Goal: Download file/media

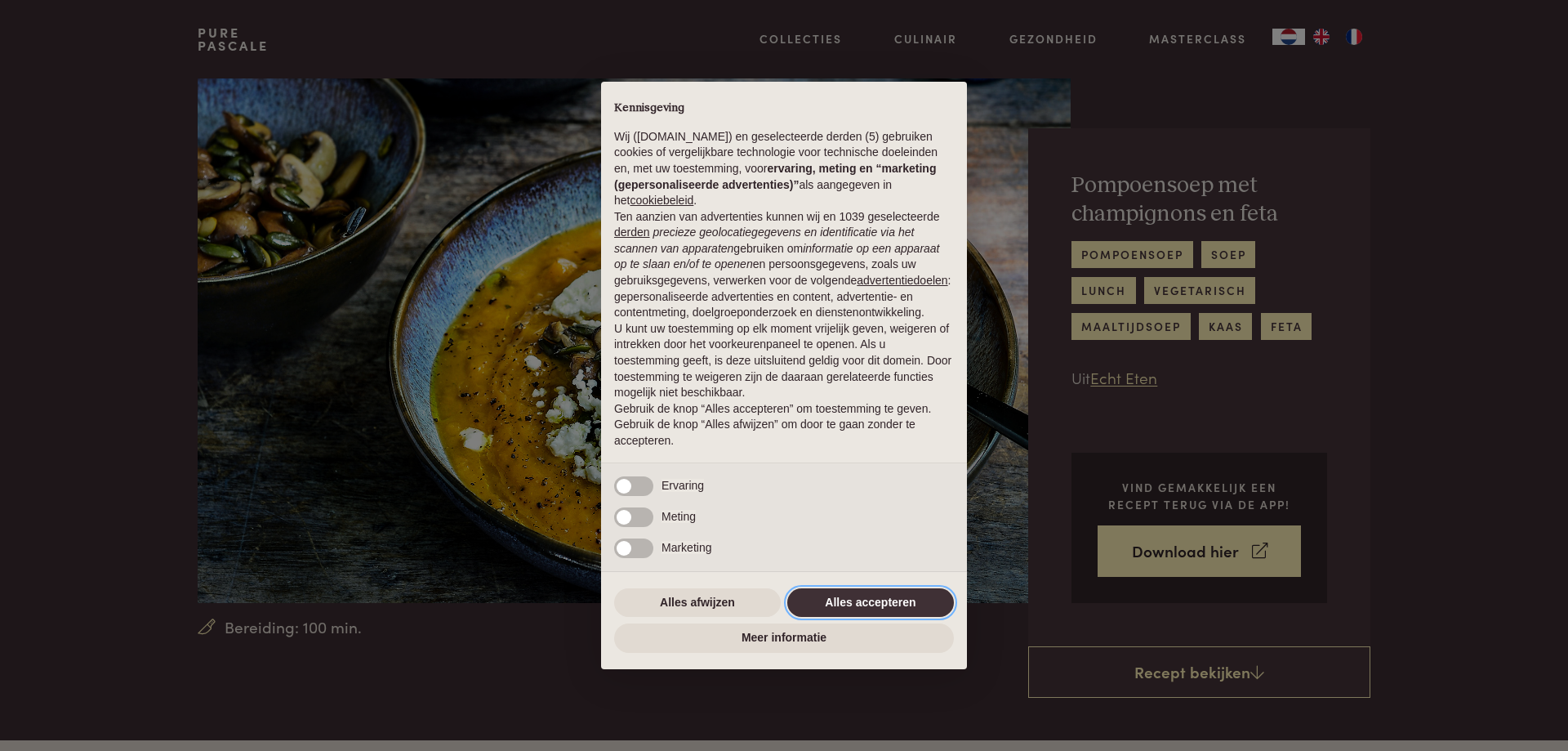
click at [858, 594] on button "Alles accepteren" at bounding box center [870, 602] width 166 height 29
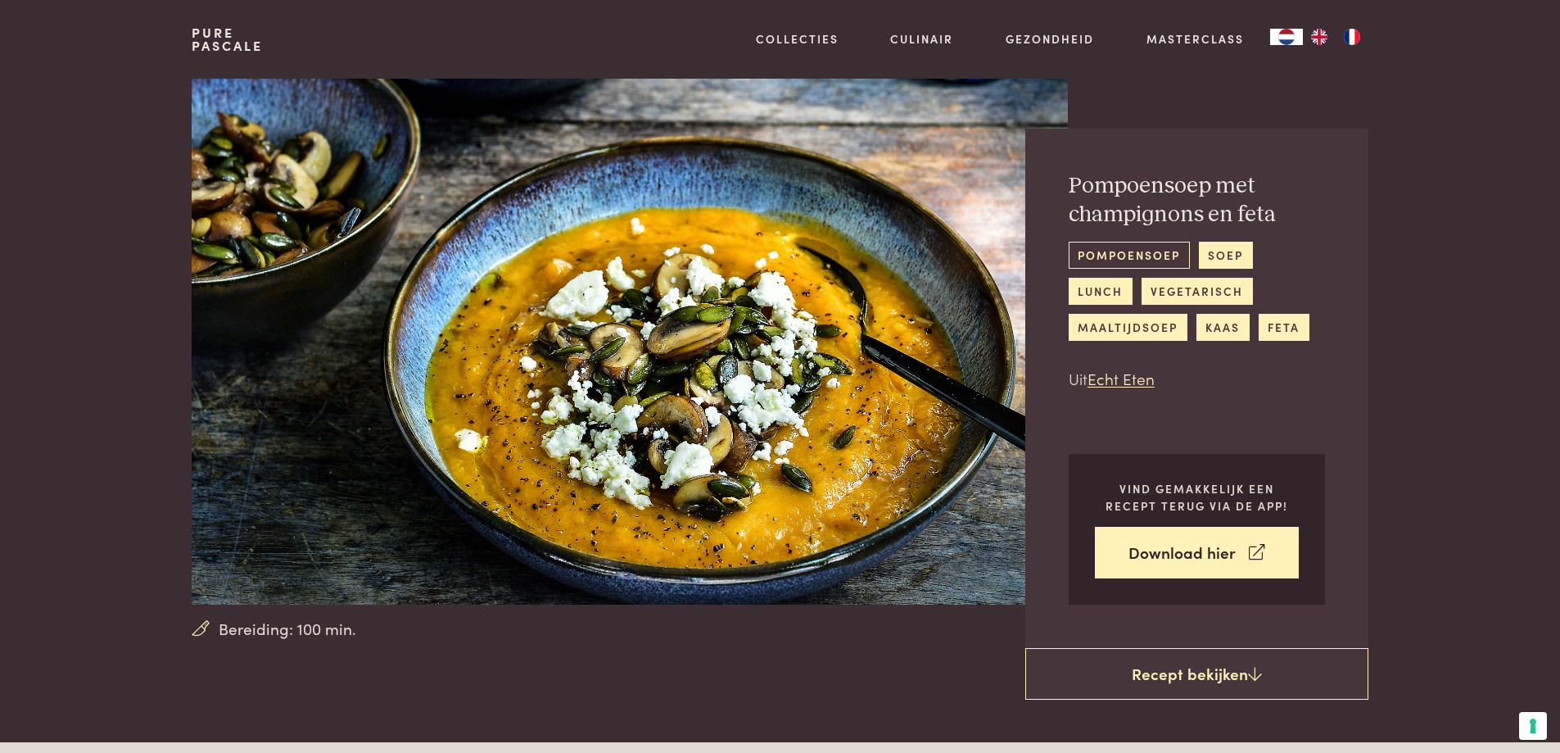
click at [1130, 256] on link "pompoensoep" at bounding box center [1129, 255] width 121 height 27
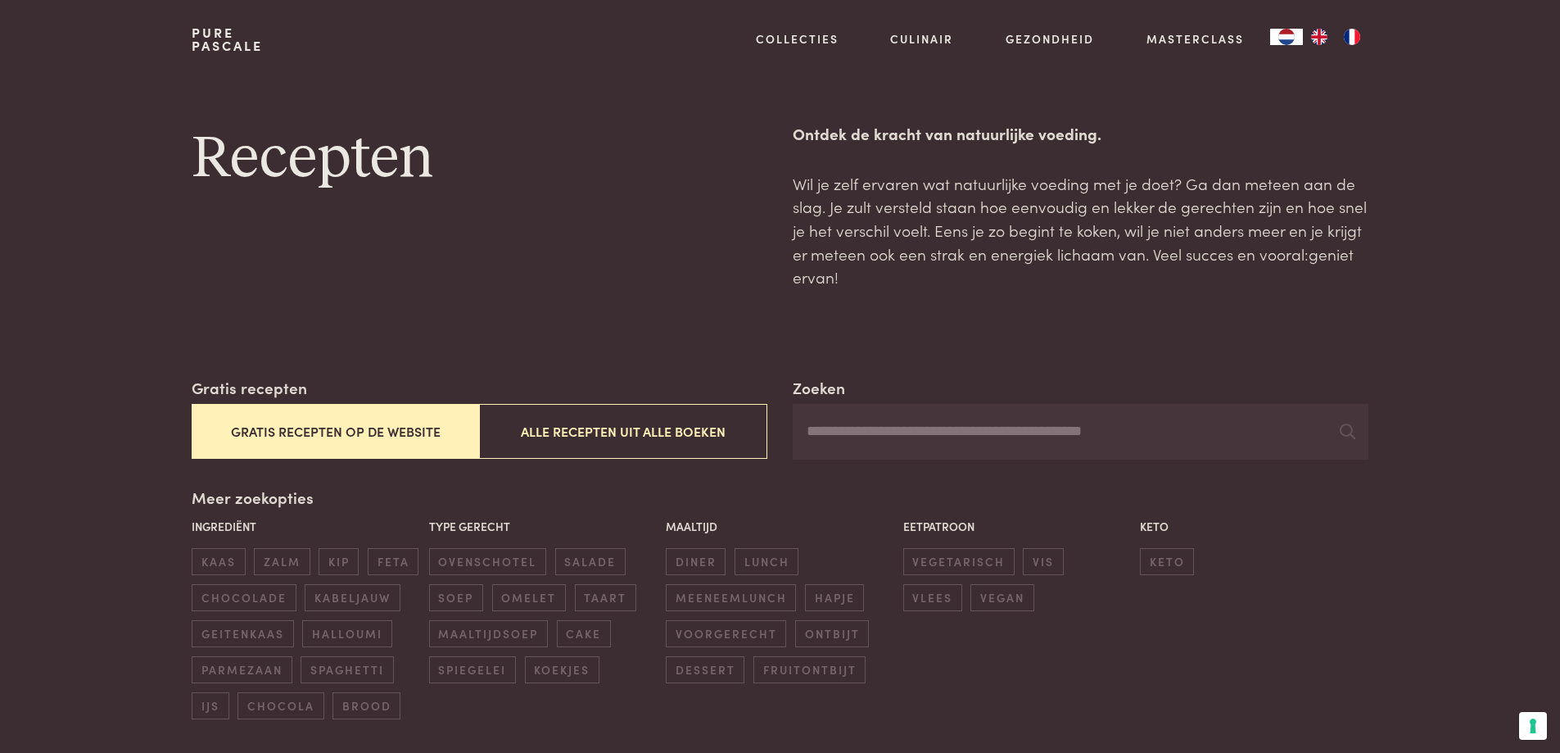
drag, startPoint x: 1076, startPoint y: 270, endPoint x: 741, endPoint y: 309, distance: 337.3
click at [348, 429] on button "Gratis recepten op de website" at bounding box center [336, 431] width 288 height 55
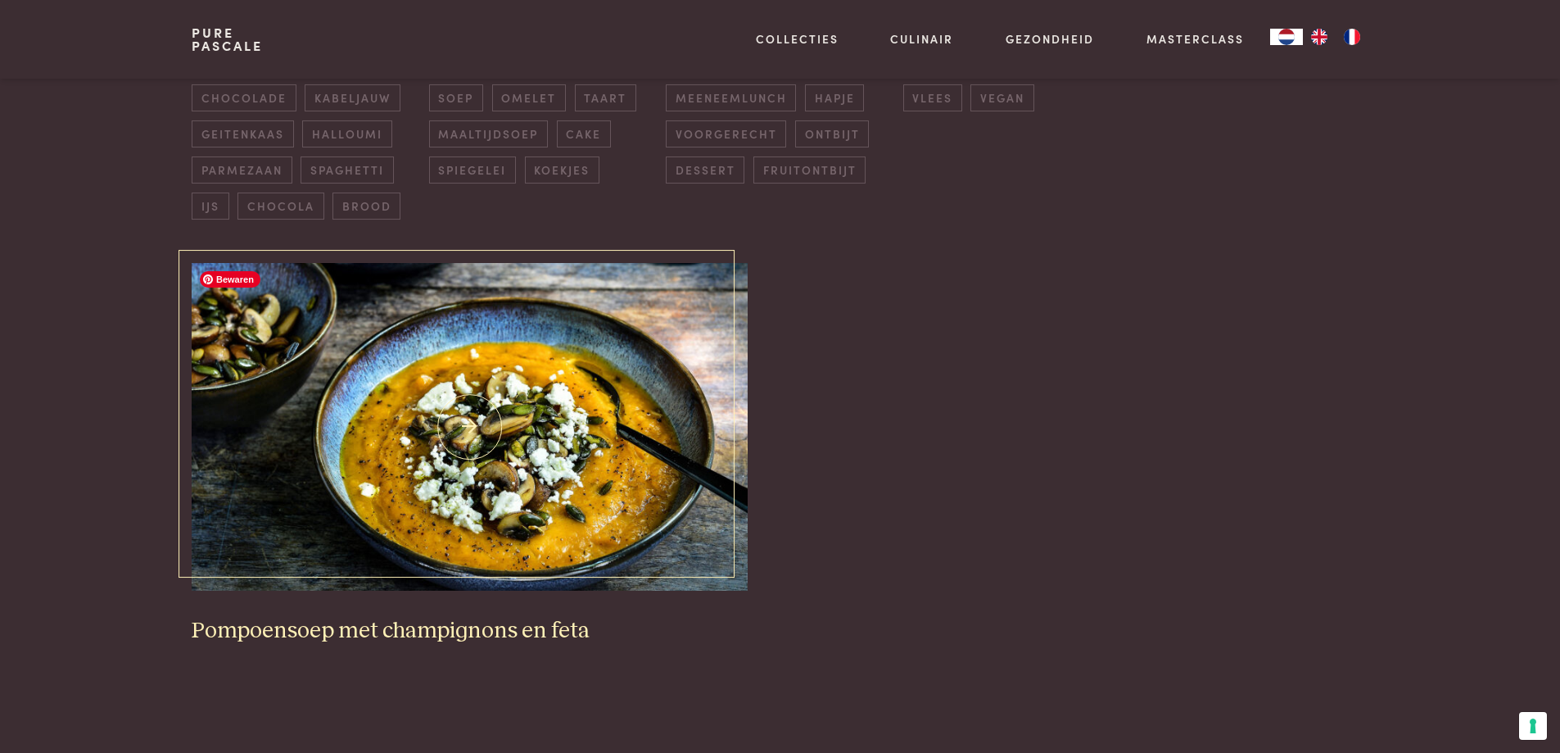
scroll to position [622, 0]
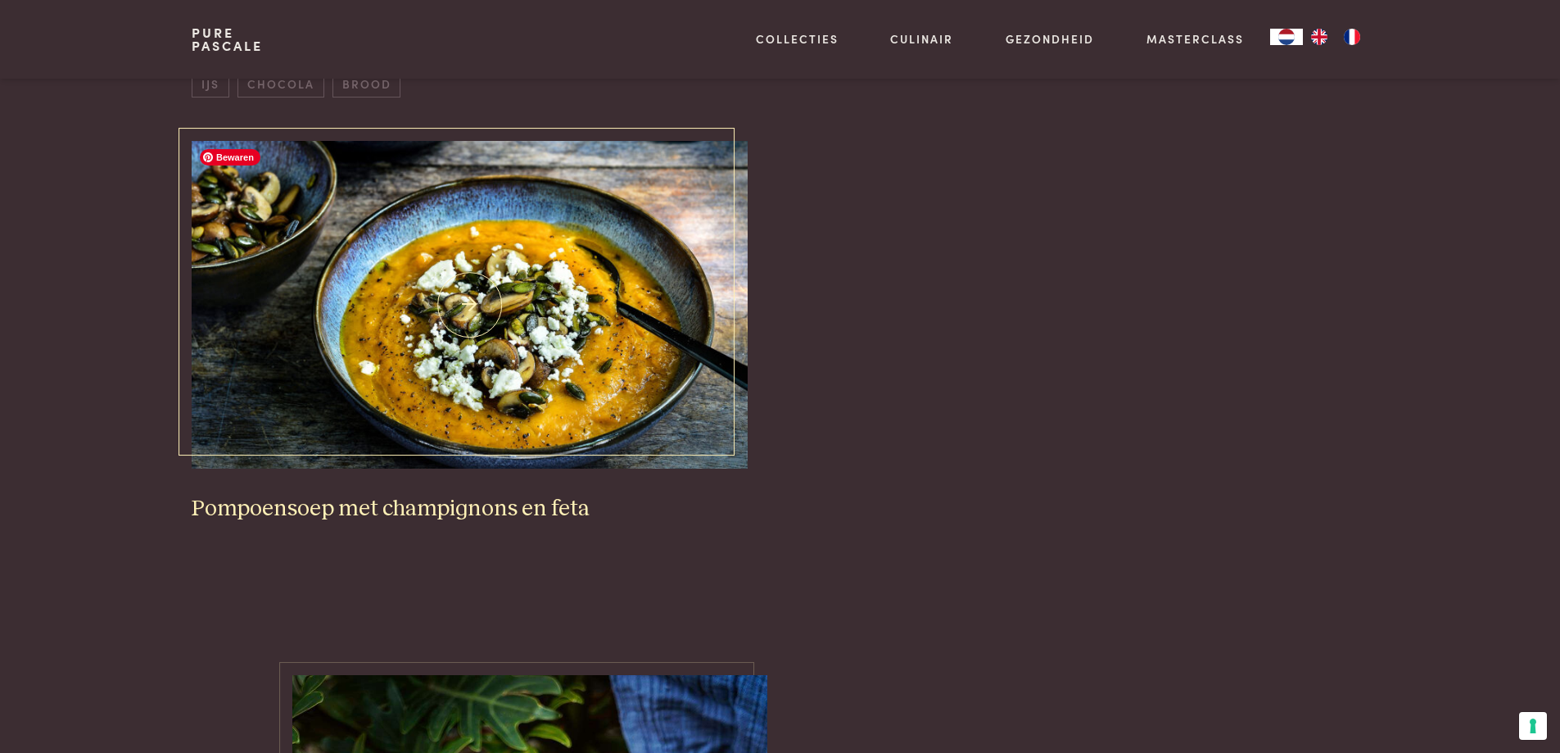
click at [472, 305] on img at bounding box center [469, 305] width 555 height 328
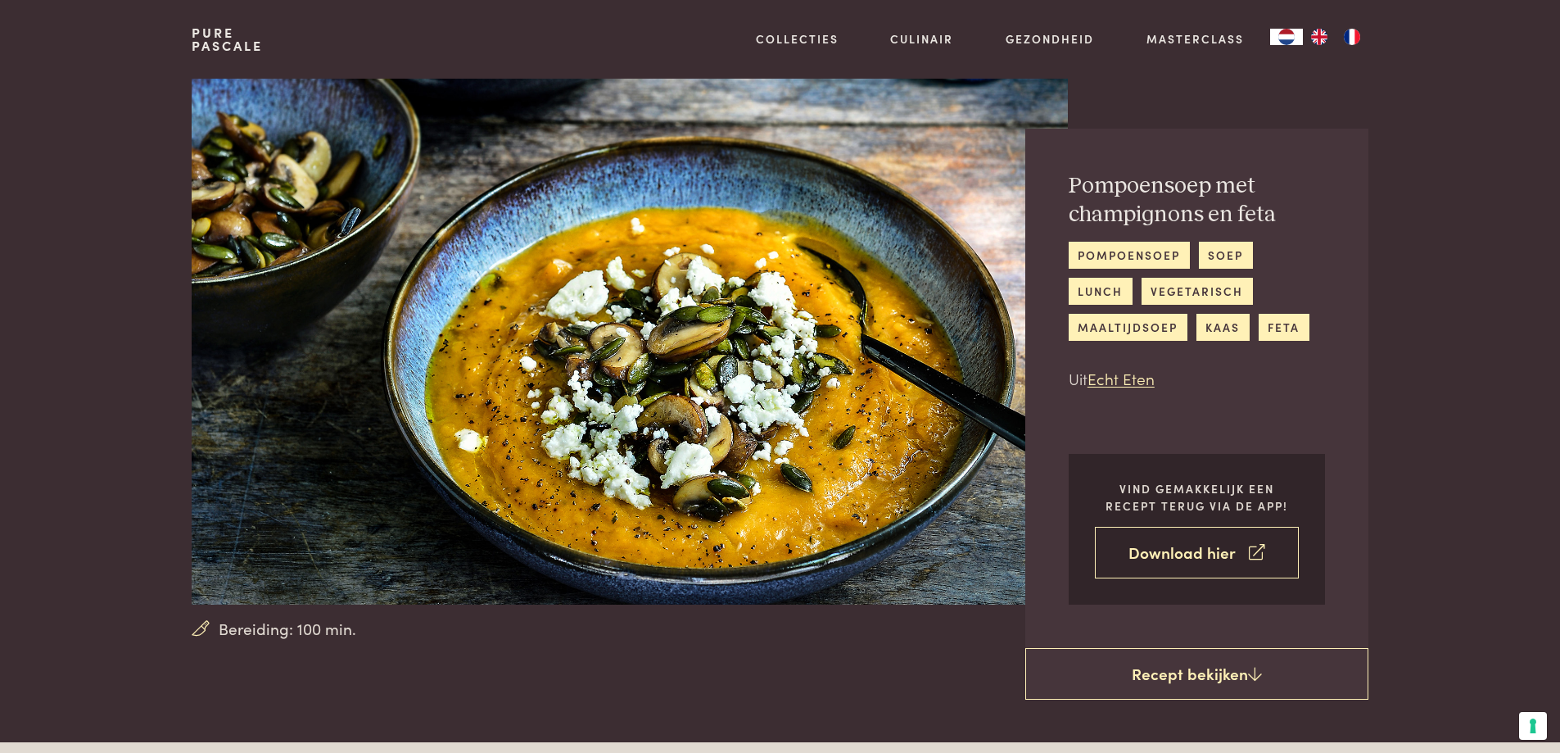
click at [1168, 551] on link "Download hier" at bounding box center [1197, 553] width 204 height 52
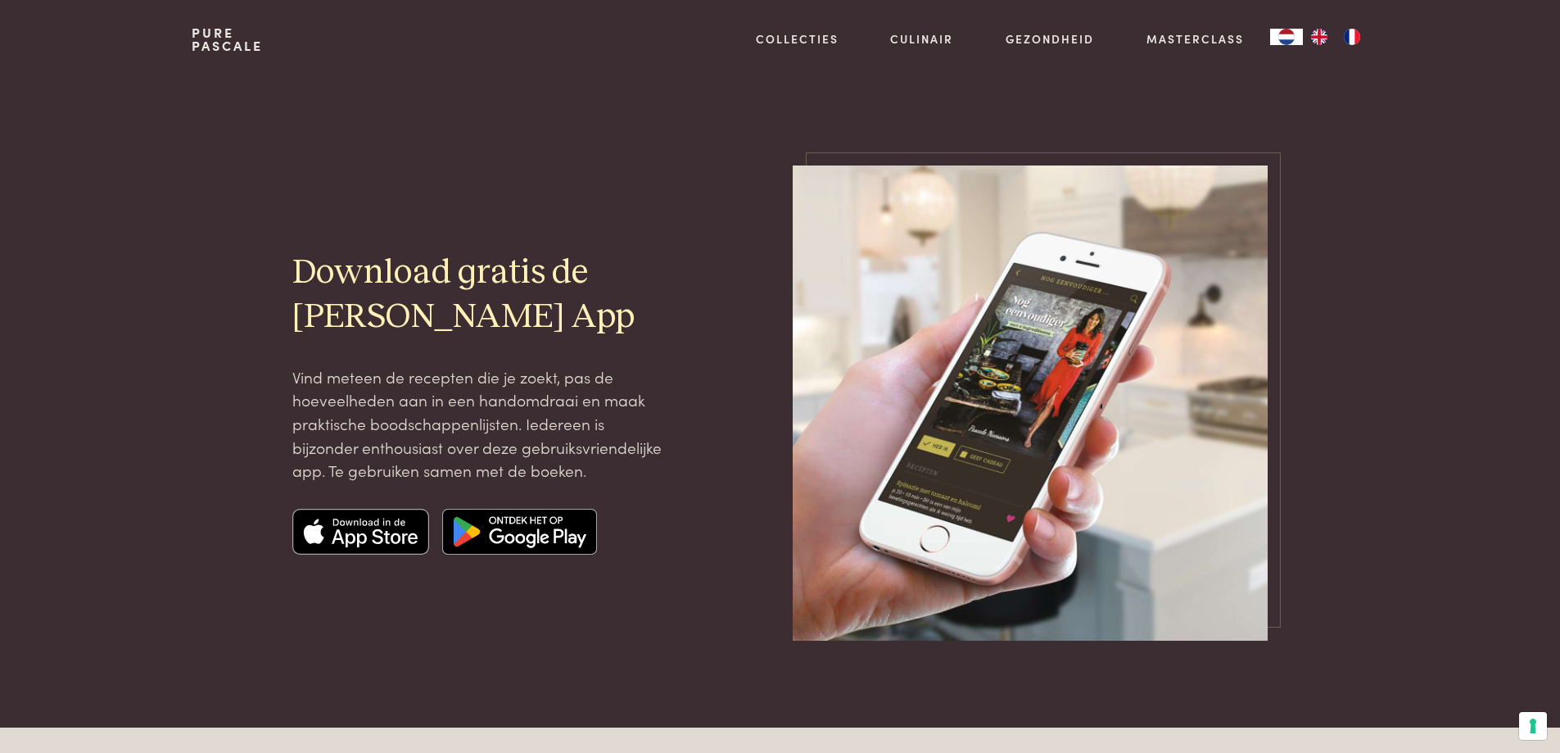
click at [478, 539] on img at bounding box center [519, 532] width 155 height 46
